Goal: Find specific page/section: Find specific page/section

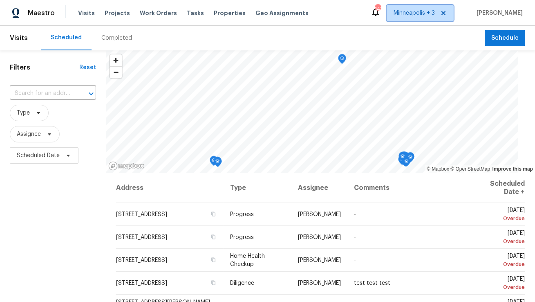
click at [446, 12] on icon at bounding box center [443, 13] width 4 height 4
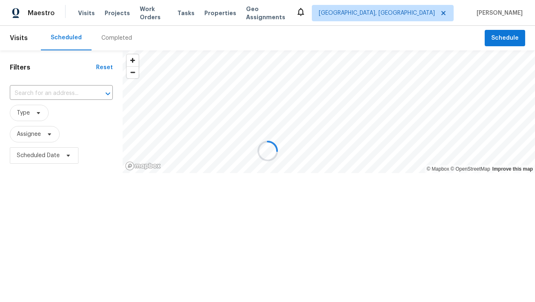
click at [435, 14] on div at bounding box center [267, 151] width 535 height 302
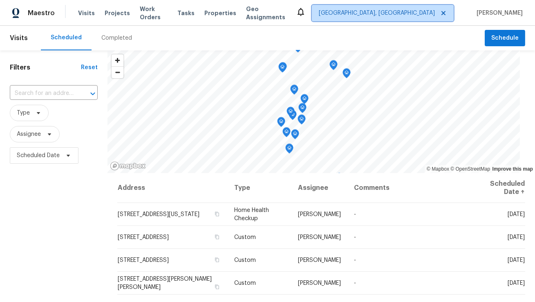
click at [425, 15] on span "Albuquerque, NM" at bounding box center [377, 13] width 116 height 8
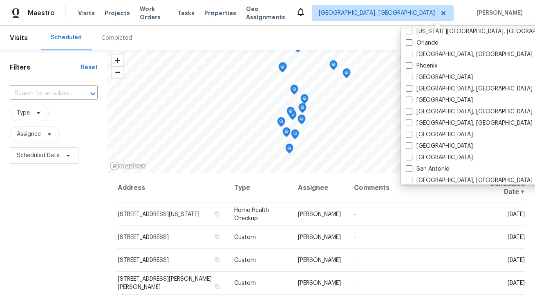
scroll to position [383, 0]
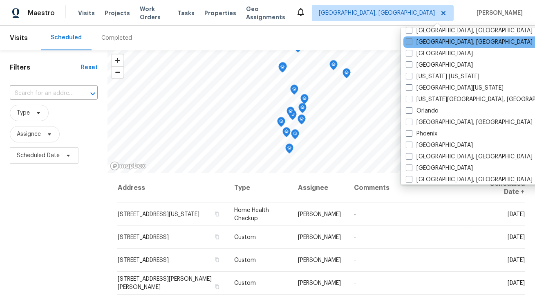
click at [424, 42] on label "[GEOGRAPHIC_DATA], [GEOGRAPHIC_DATA]" at bounding box center [469, 42] width 127 height 8
click at [411, 42] on input "[GEOGRAPHIC_DATA], [GEOGRAPHIC_DATA]" at bounding box center [408, 40] width 5 height 5
checkbox input "true"
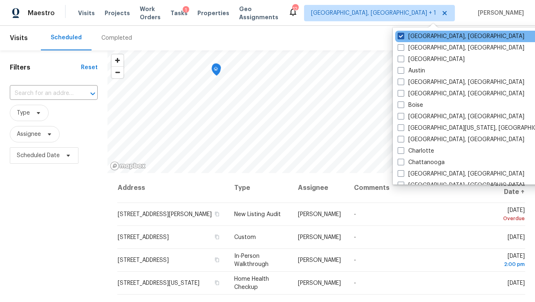
click at [424, 39] on label "Albuquerque, NM" at bounding box center [461, 36] width 127 height 8
click at [403, 38] on input "Albuquerque, NM" at bounding box center [400, 34] width 5 height 5
checkbox input "false"
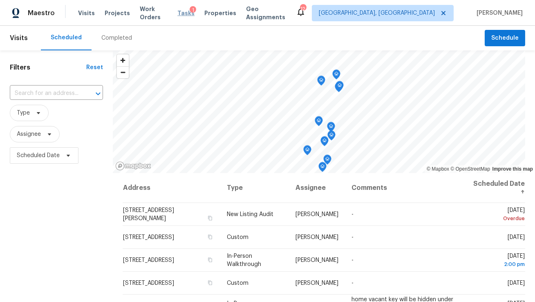
click at [189, 13] on span "Tasks" at bounding box center [185, 13] width 17 height 6
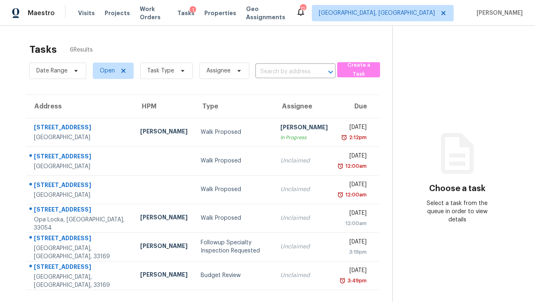
scroll to position [25, 0]
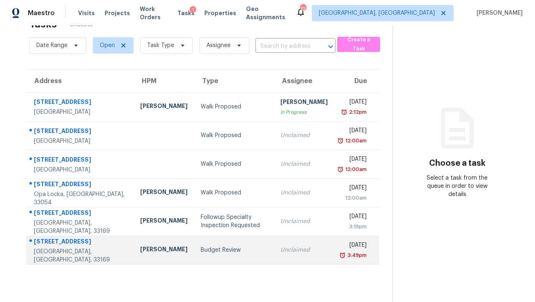
click at [194, 239] on td "Budget Review" at bounding box center [234, 249] width 80 height 29
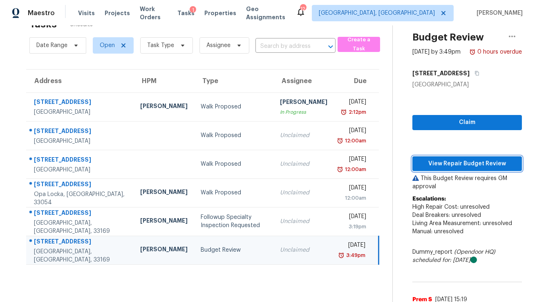
click at [458, 166] on span "View Repair Budget Review" at bounding box center [467, 164] width 96 height 10
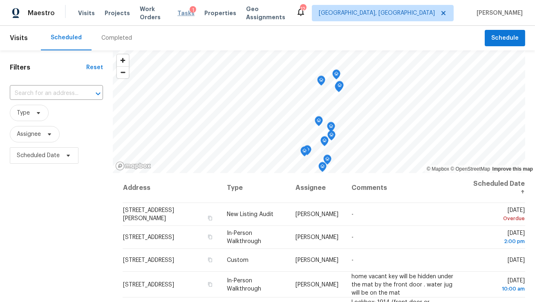
click at [187, 11] on span "Tasks" at bounding box center [185, 13] width 17 height 6
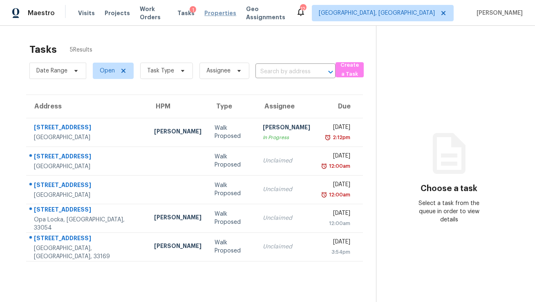
click at [215, 11] on span "Properties" at bounding box center [220, 13] width 32 height 8
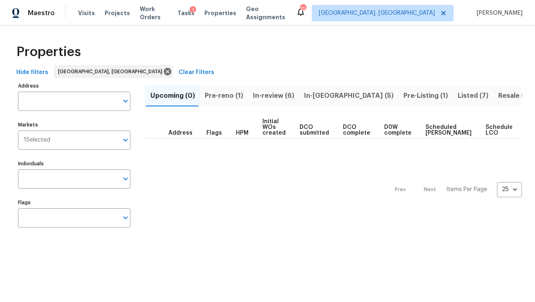
click at [258, 92] on span "In-review (6)" at bounding box center [273, 95] width 41 height 11
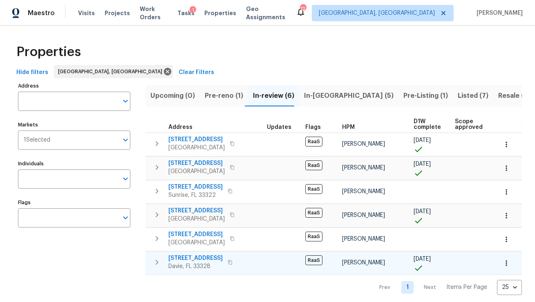
click at [231, 261] on icon "button" at bounding box center [230, 262] width 4 height 4
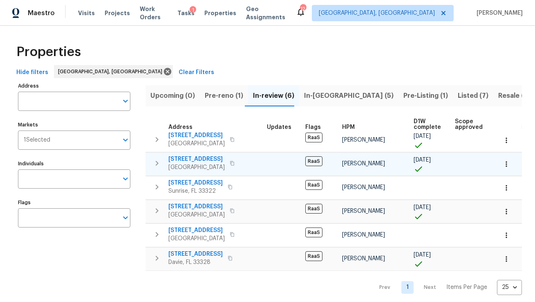
click at [230, 162] on icon "button" at bounding box center [232, 163] width 5 height 5
click at [201, 158] on span "15465 SW 36th Ter" at bounding box center [196, 159] width 56 height 8
click at [200, 157] on span "15465 SW 36th Ter" at bounding box center [196, 159] width 56 height 8
click at [211, 251] on span "9220 Arborwood Cir" at bounding box center [195, 254] width 54 height 8
click at [79, 101] on input "Address" at bounding box center [68, 101] width 100 height 19
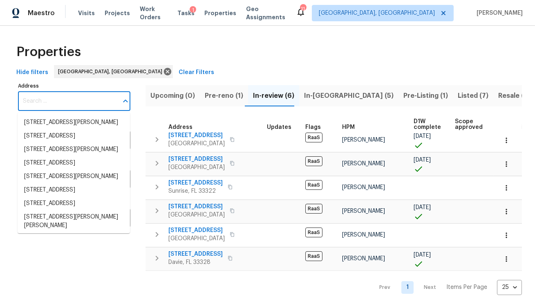
paste input "2006 Cross Breeze Dr"
type input "2006 Cross Breeze Dr"
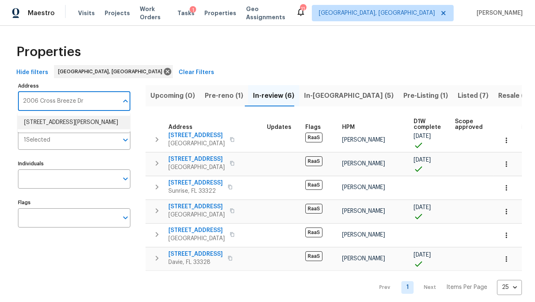
click at [73, 124] on li "2006 Cross Breeze Dr Wellington FL 33414" at bounding box center [74, 122] width 112 height 13
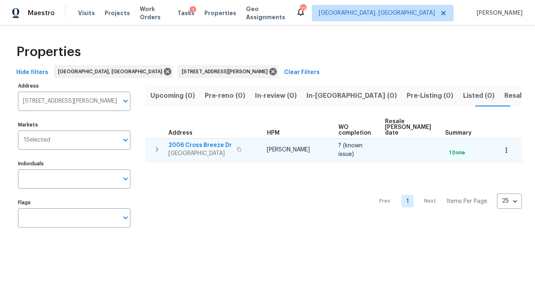
click at [208, 141] on span "2006 Cross Breeze Dr" at bounding box center [199, 145] width 63 height 8
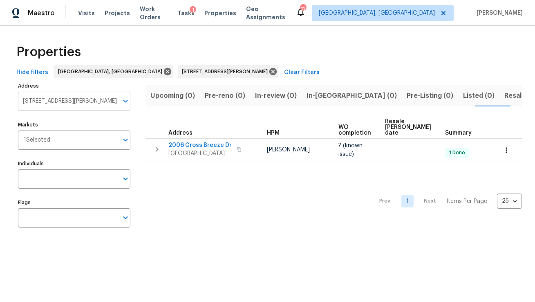
click at [79, 99] on input "2006 Cross Breeze Dr Wellington FL 33414" at bounding box center [68, 101] width 100 height 19
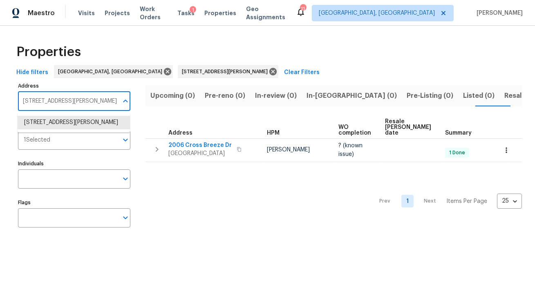
paste input "12703 White Coral Dr, Wellington,"
type input "12703 White Coral Dr, Wellington, FL 33414"
click at [90, 120] on li "12703 White Coral Dr Wellington FL 33414" at bounding box center [74, 122] width 112 height 13
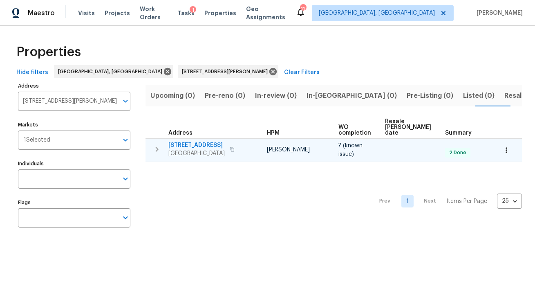
click at [188, 141] on span "12703 White Coral Dr" at bounding box center [196, 145] width 56 height 8
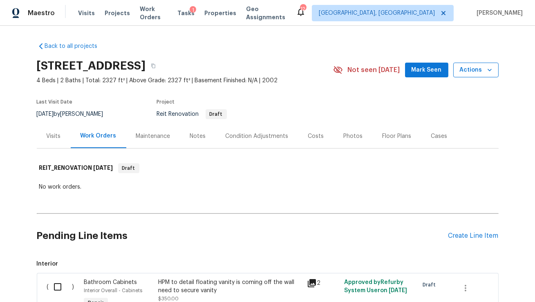
click at [484, 71] on span "Actions" at bounding box center [476, 70] width 32 height 10
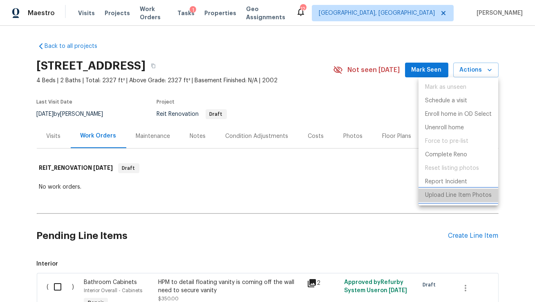
click at [444, 197] on p "Upload Line Item Photos" at bounding box center [458, 195] width 67 height 9
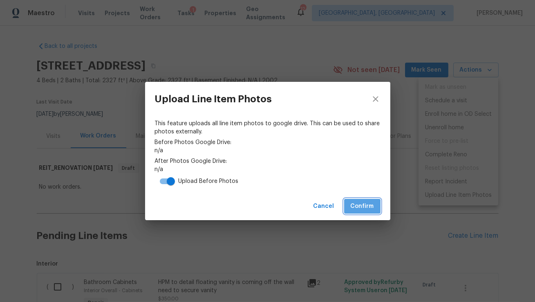
click at [370, 212] on button "Confirm" at bounding box center [362, 206] width 36 height 15
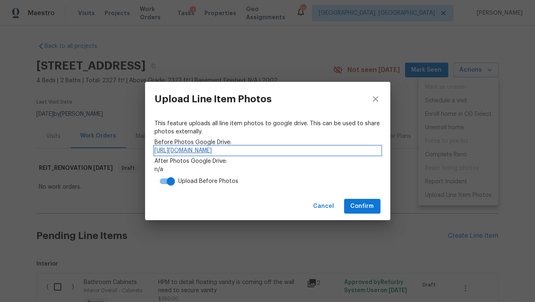
click at [300, 151] on link "https://drive.google.com/drive/folders/1vvZO0EXHcMTZf6H9ST-GC8GnCR9NIy_o" at bounding box center [268, 150] width 226 height 8
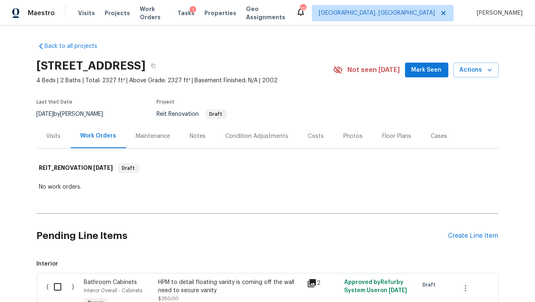
click at [450, 128] on div "Cases" at bounding box center [439, 136] width 36 height 24
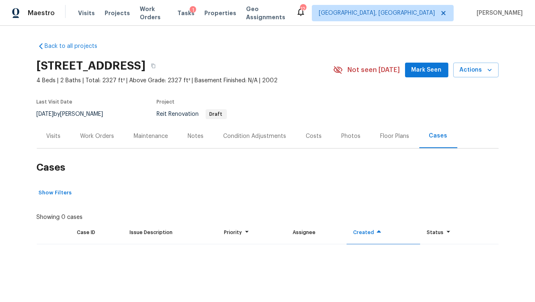
click at [98, 139] on div "Work Orders" at bounding box center [98, 136] width 34 height 8
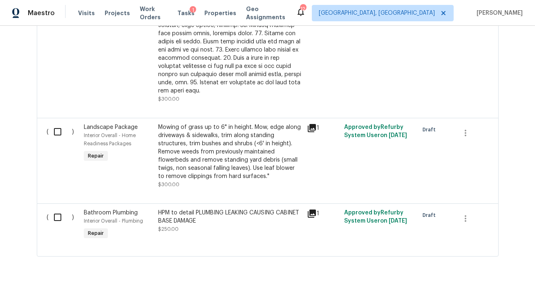
scroll to position [595, 0]
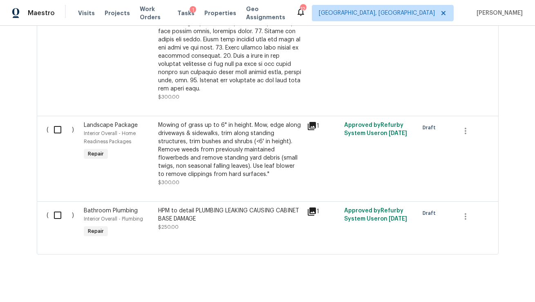
click at [312, 207] on icon at bounding box center [312, 211] width 8 height 8
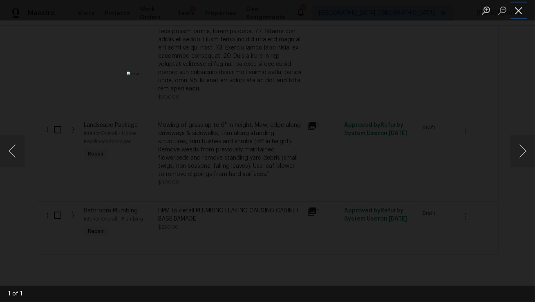
click at [520, 11] on button "Close lightbox" at bounding box center [519, 10] width 16 height 14
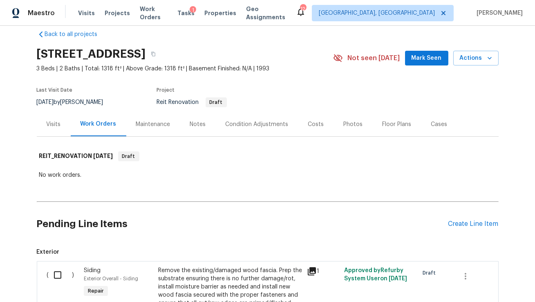
scroll to position [0, 0]
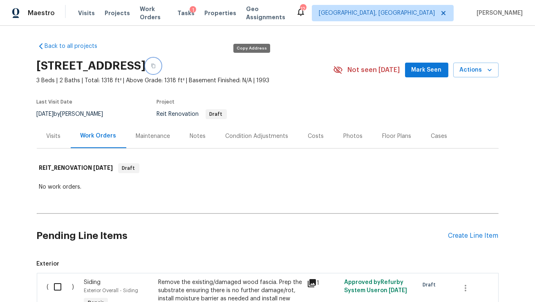
click at [161, 66] on button "button" at bounding box center [153, 65] width 15 height 15
click at [479, 71] on span "Actions" at bounding box center [476, 70] width 32 height 10
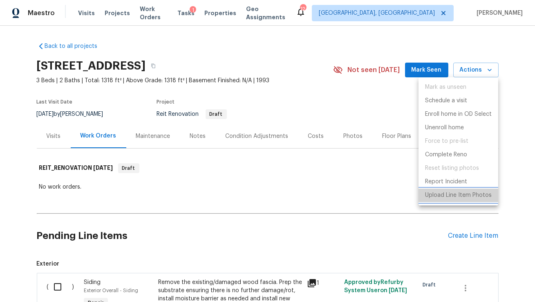
click at [442, 195] on p "Upload Line Item Photos" at bounding box center [458, 195] width 67 height 9
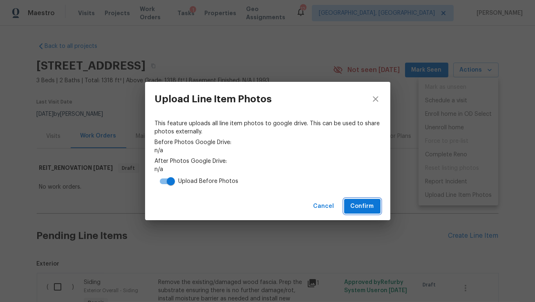
click at [370, 208] on span "Confirm" at bounding box center [362, 206] width 23 height 10
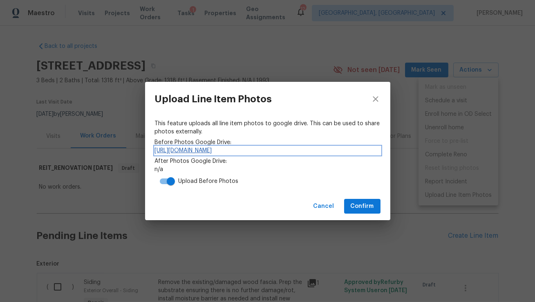
click at [250, 148] on link "https://drive.google.com/drive/folders/1RzxEuY1sumzHePMi5dMPkpXzRLJLtLS6" at bounding box center [268, 150] width 226 height 8
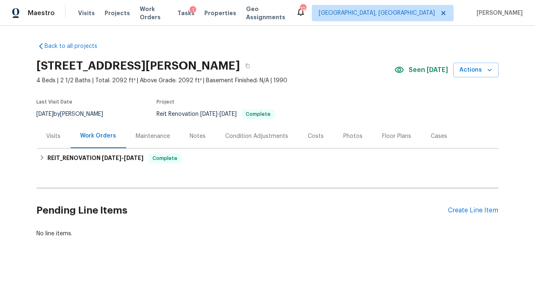
click at [314, 133] on div "Costs" at bounding box center [316, 136] width 16 height 8
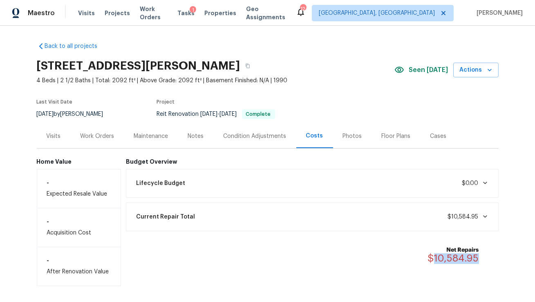
drag, startPoint x: 483, startPoint y: 255, endPoint x: 434, endPoint y: 255, distance: 49.1
click at [434, 255] on div "Net Repairs $10,584.95" at bounding box center [458, 255] width 61 height 18
copy span "10,584.95"
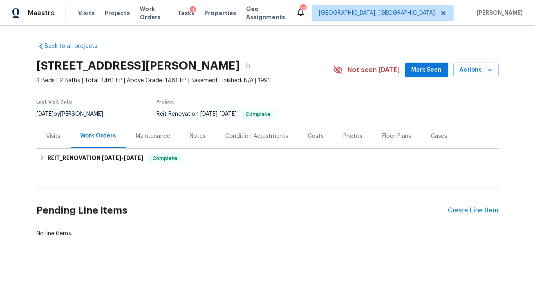
click at [316, 132] on div "Costs" at bounding box center [316, 136] width 16 height 8
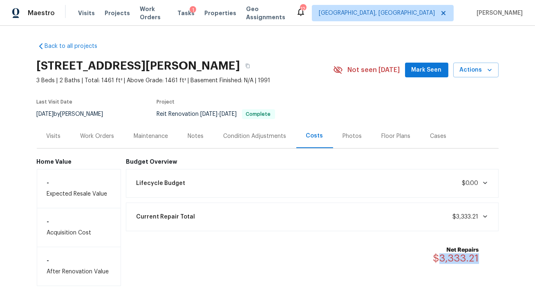
drag, startPoint x: 480, startPoint y: 257, endPoint x: 444, endPoint y: 255, distance: 36.4
click at [444, 255] on div "Net Repairs $3,333.21" at bounding box center [461, 255] width 56 height 18
copy span "3,333.21"
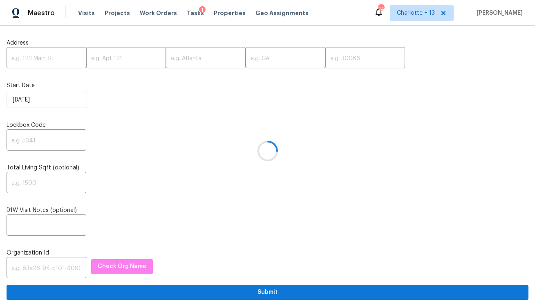
click at [52, 54] on div at bounding box center [267, 151] width 535 height 302
click at [52, 54] on input "text" at bounding box center [47, 58] width 80 height 19
paste input "[STREET_ADDRESS][PERSON_NAME]"
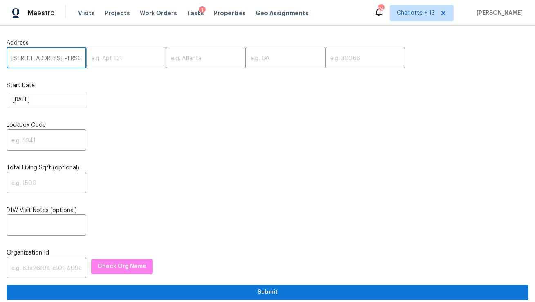
scroll to position [0, 41]
click at [61, 60] on input "[STREET_ADDRESS][PERSON_NAME]" at bounding box center [47, 58] width 80 height 19
click at [61, 60] on input "8471 SW 198th St, Cutler Bay, FL 33189" at bounding box center [47, 58] width 80 height 19
type input "8471 SW 198th St, Cutler Bay, FL"
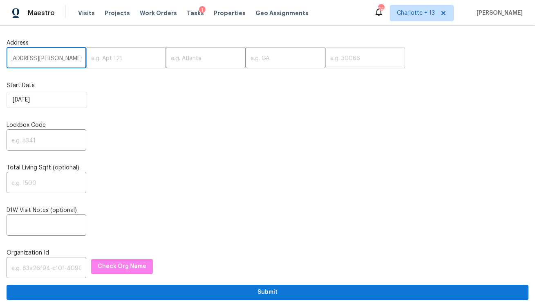
scroll to position [0, 0]
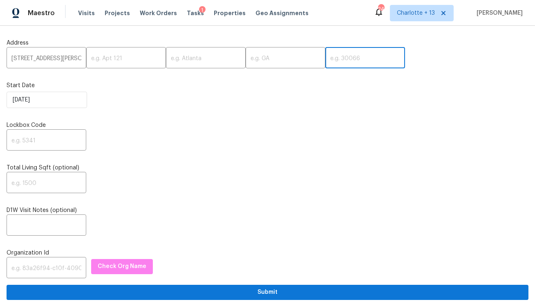
click at [325, 61] on input "text" at bounding box center [365, 58] width 80 height 19
paste input "33189"
type input "33189"
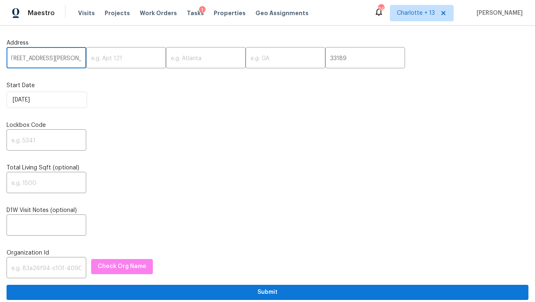
scroll to position [0, 23]
drag, startPoint x: 61, startPoint y: 59, endPoint x: 65, endPoint y: 57, distance: 4.8
click at [65, 57] on input "8471 SW 198th St, Cutler Bay, FL" at bounding box center [47, 58] width 80 height 19
type input "8471 SW 198th St, , FL"
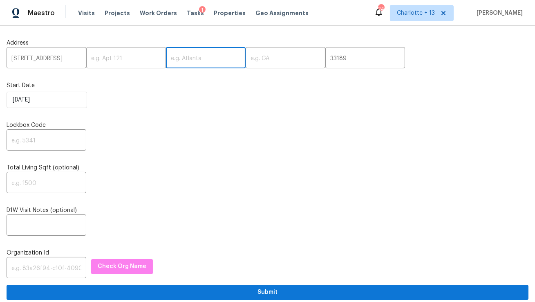
click at [166, 59] on input "text" at bounding box center [206, 58] width 80 height 19
paste input "Cutler Bay"
type input "Cutler Bay"
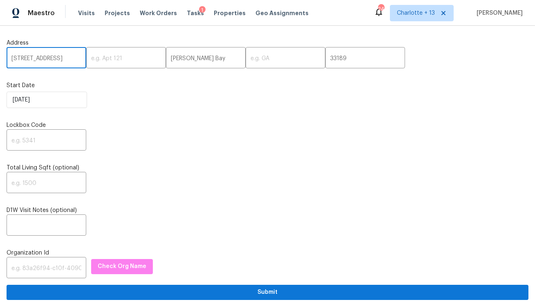
click at [66, 59] on input "8471 SW 198th St, , FL" at bounding box center [47, 58] width 80 height 19
type input "8471 SW 198th St, ,"
click at [246, 56] on input "text" at bounding box center [286, 58] width 80 height 19
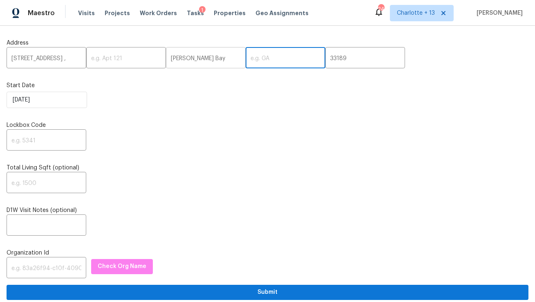
paste input "FL"
type input "FL"
click at [68, 56] on input "8471 SW 198th St, ," at bounding box center [47, 58] width 80 height 19
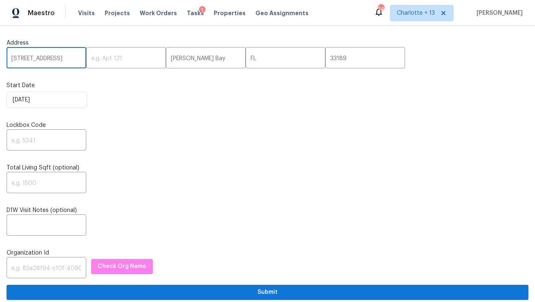
type input "[STREET_ADDRESS]"
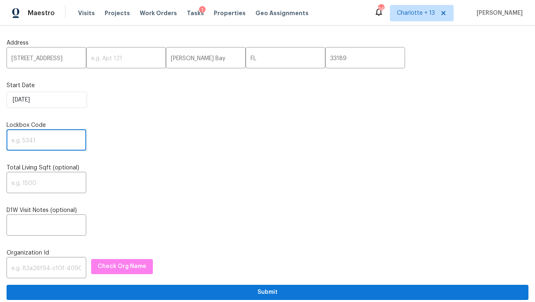
click at [44, 136] on input "text" at bounding box center [47, 140] width 80 height 19
paste input "6278"
type input "6278"
click at [25, 272] on input "text" at bounding box center [47, 268] width 80 height 19
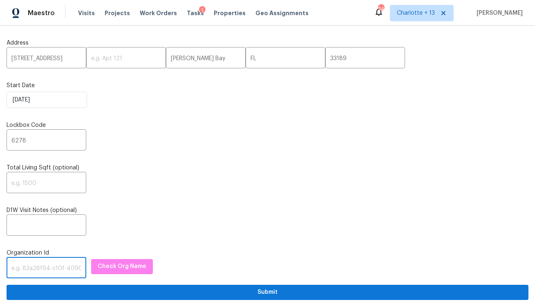
paste input "1349d153-b359-4f9b-b4dd-758ff939cc37"
type input "1349d153-b359-4f9b-b4dd-758ff939cc37"
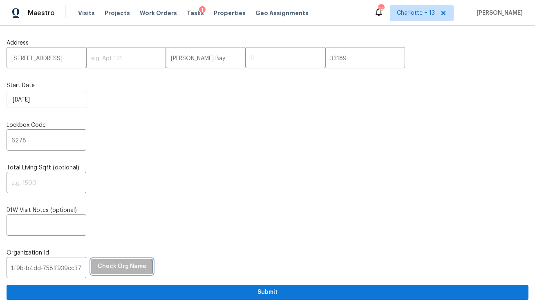
scroll to position [0, 0]
click at [101, 268] on span "Check Org Name" at bounding box center [122, 266] width 49 height 10
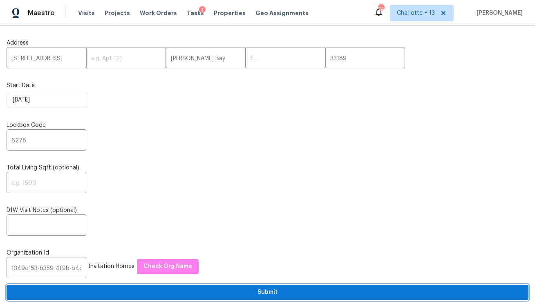
click at [125, 295] on span "Submit" at bounding box center [267, 292] width 509 height 10
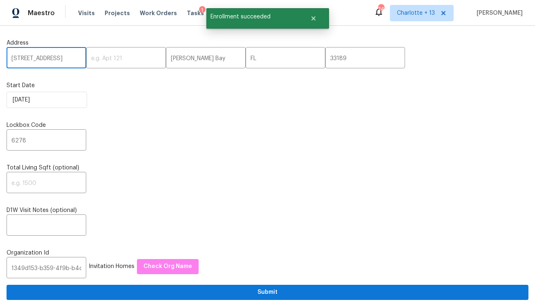
click at [36, 57] on input "[STREET_ADDRESS]" at bounding box center [47, 58] width 80 height 19
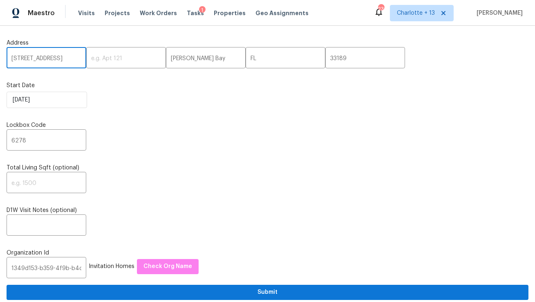
paste input "[STREET_ADDRESS]"
click at [64, 59] on input "[STREET_ADDRESS]" at bounding box center [47, 58] width 80 height 19
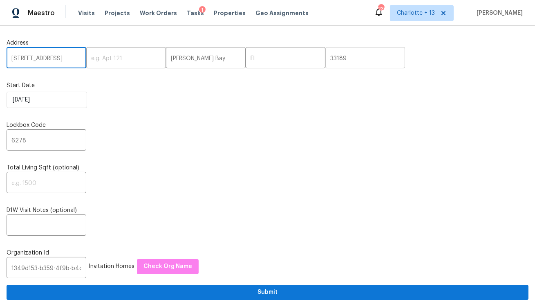
type input "4208 Arbor Oaks Ct, Orlando, FL"
click at [325, 58] on input "33189" at bounding box center [365, 58] width 80 height 19
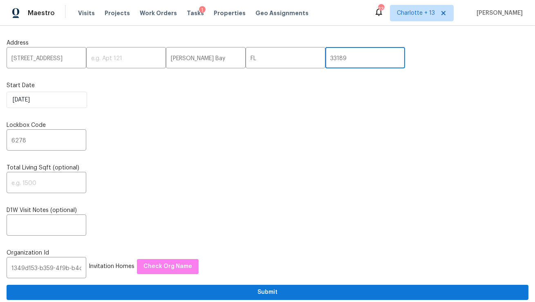
click at [325, 58] on input "33189" at bounding box center [365, 58] width 80 height 19
paste input "2808"
type input "32808"
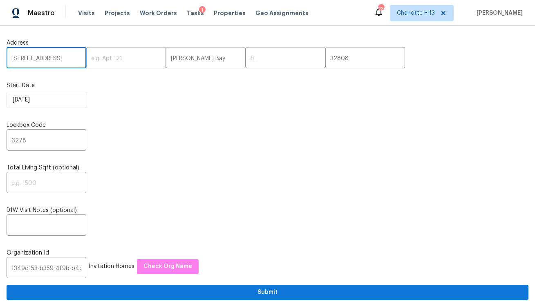
click at [71, 58] on input "4208 Arbor Oaks Ct, Orlando, FL" at bounding box center [47, 58] width 80 height 19
type input "4208 Arbor Oaks Ct,, FL"
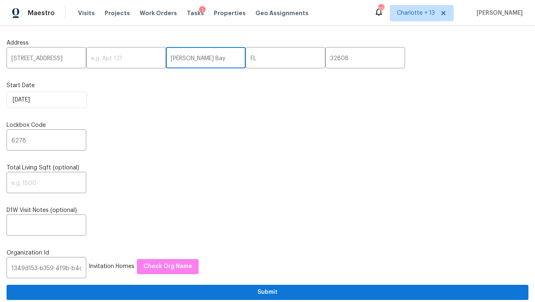
click at [166, 58] on input "Cutler Bay" at bounding box center [206, 58] width 80 height 19
click at [185, 63] on input "Cutler Bay" at bounding box center [206, 58] width 80 height 19
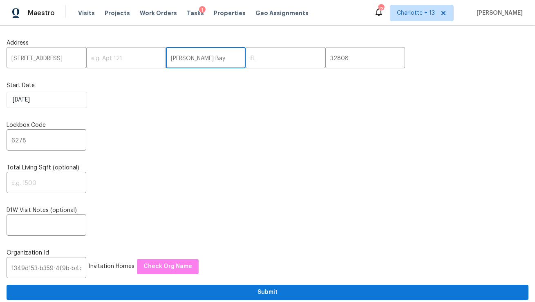
paste input "Orlando"
type input "Orlando"
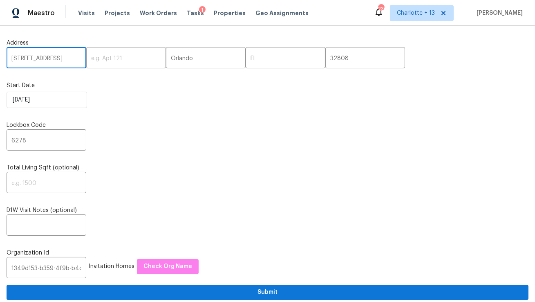
click at [73, 58] on input "4208 Arbor Oaks Ct,, FL" at bounding box center [47, 58] width 80 height 19
type input "[STREET_ADDRESS]"
click at [20, 143] on input "6278" at bounding box center [47, 140] width 80 height 19
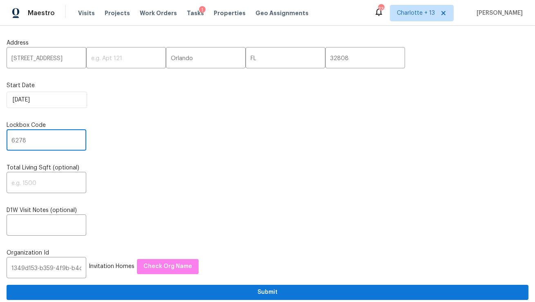
click at [20, 143] on input "6278" at bounding box center [47, 140] width 80 height 19
paste input "5434"
type input "5434"
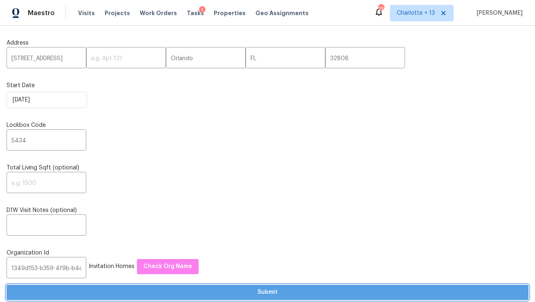
click at [276, 290] on span "Submit" at bounding box center [267, 292] width 509 height 10
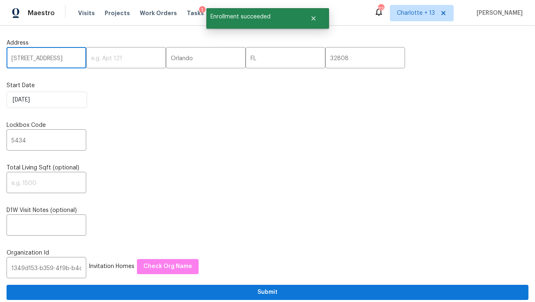
click at [48, 58] on input "[STREET_ADDRESS]" at bounding box center [47, 58] width 80 height 19
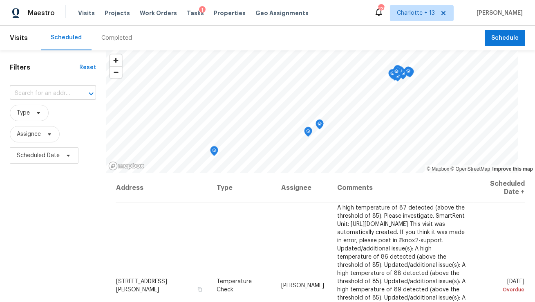
click at [49, 97] on input "text" at bounding box center [41, 93] width 63 height 13
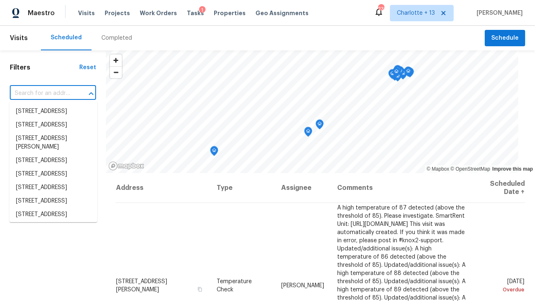
paste input "[STREET_ADDRESS]"
type input "[STREET_ADDRESS]"
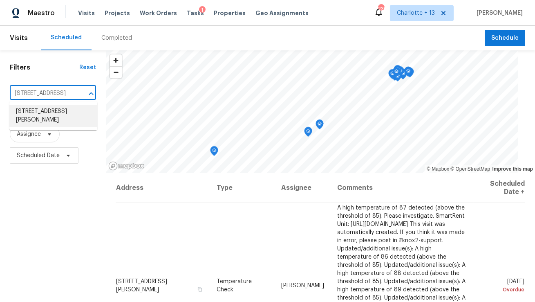
click at [42, 119] on li "[STREET_ADDRESS][PERSON_NAME]" at bounding box center [53, 116] width 88 height 22
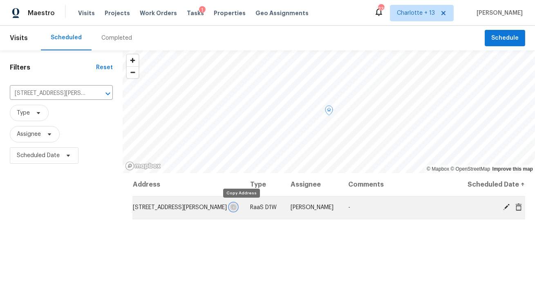
click at [235, 206] on icon "button" at bounding box center [233, 207] width 4 height 4
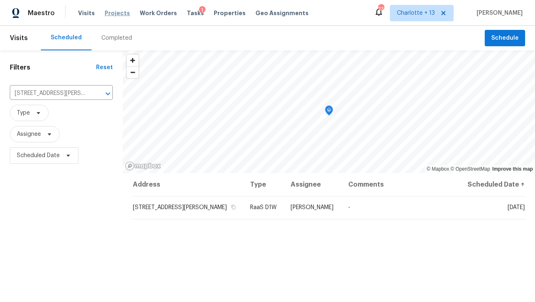
click at [110, 11] on span "Projects" at bounding box center [117, 13] width 25 height 8
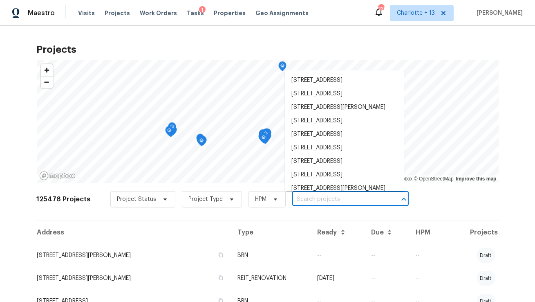
click at [316, 199] on input "text" at bounding box center [339, 199] width 94 height 13
paste input "[STREET_ADDRESS][PERSON_NAME]"
type input "[STREET_ADDRESS][PERSON_NAME]"
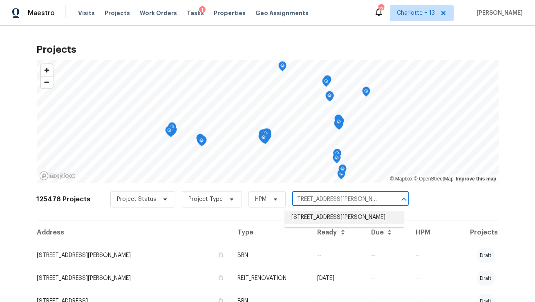
click at [315, 215] on li "[STREET_ADDRESS][PERSON_NAME]" at bounding box center [344, 217] width 119 height 13
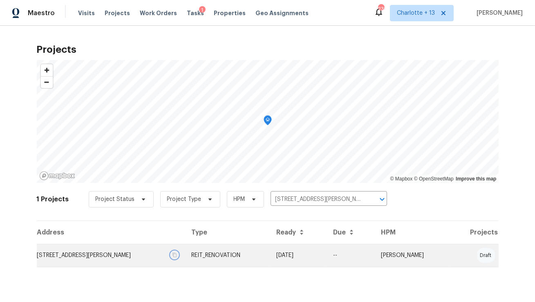
click at [177, 254] on icon "button" at bounding box center [174, 254] width 5 height 5
click at [65, 258] on td "[STREET_ADDRESS][PERSON_NAME]" at bounding box center [111, 255] width 148 height 23
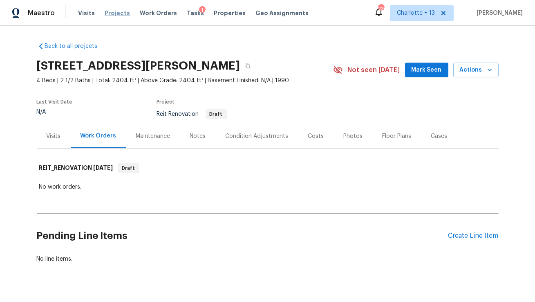
click at [112, 12] on span "Projects" at bounding box center [117, 13] width 25 height 8
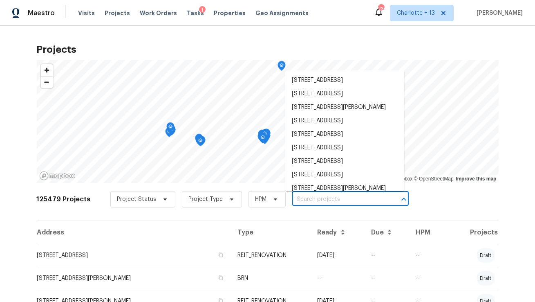
click at [307, 204] on input "text" at bounding box center [339, 199] width 94 height 13
paste input "[STREET_ADDRESS]"
type input "[STREET_ADDRESS]"
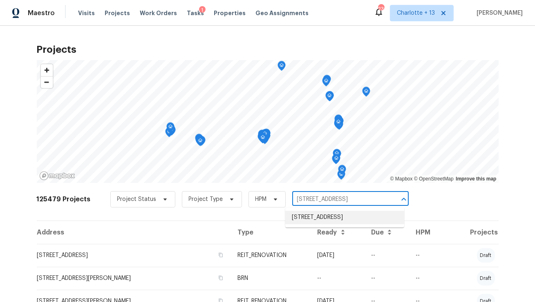
click at [309, 217] on li "[STREET_ADDRESS]" at bounding box center [344, 217] width 119 height 13
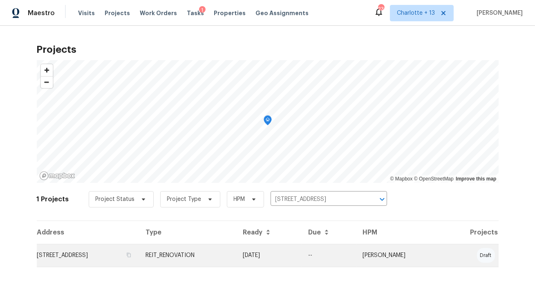
click at [94, 251] on td "[STREET_ADDRESS]" at bounding box center [88, 255] width 103 height 23
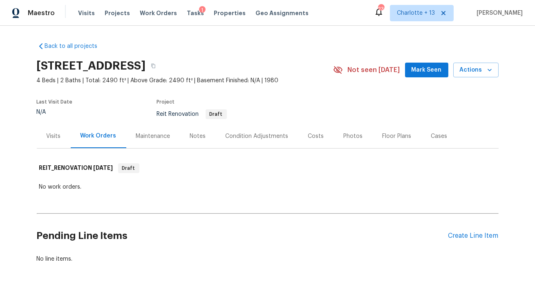
click at [56, 136] on div "Visits" at bounding box center [54, 136] width 14 height 8
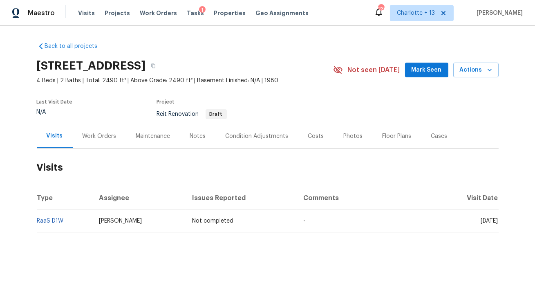
click at [101, 136] on div "Work Orders" at bounding box center [100, 136] width 34 height 8
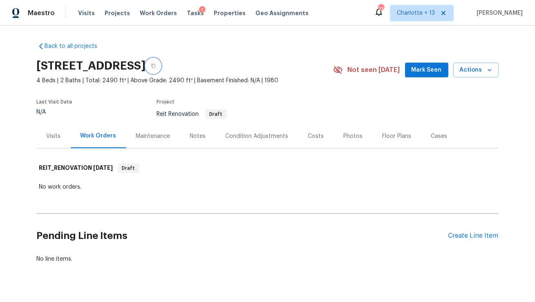
click at [156, 66] on icon "button" at bounding box center [153, 65] width 5 height 5
